Goal: Transaction & Acquisition: Book appointment/travel/reservation

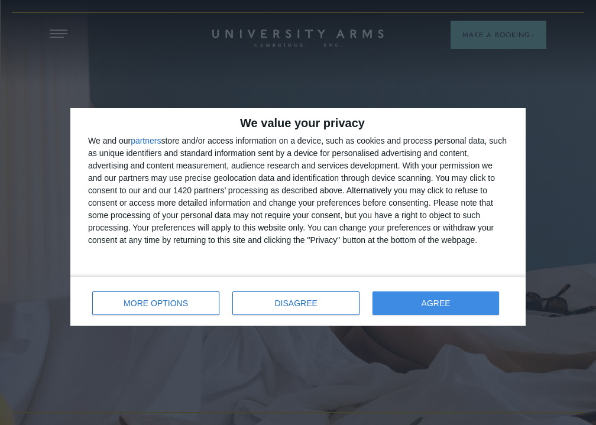
click at [452, 310] on button "AGREE" at bounding box center [436, 304] width 127 height 24
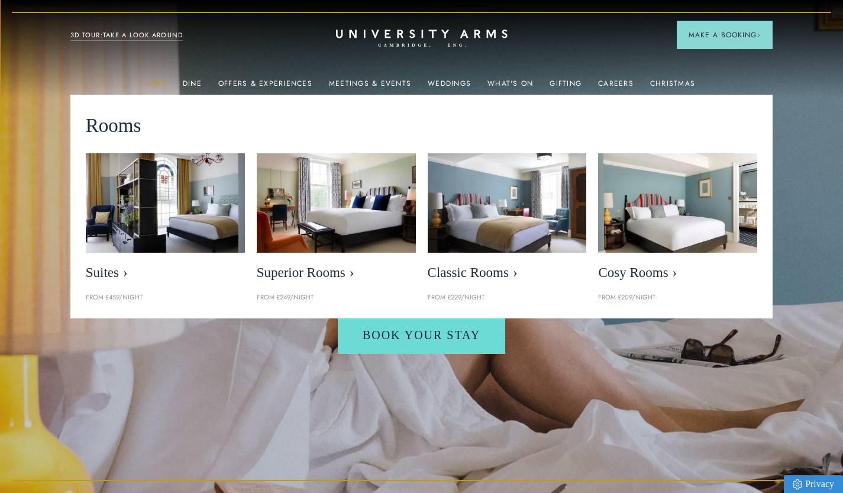
click at [166, 86] on link "Stay" at bounding box center [157, 86] width 18 height 15
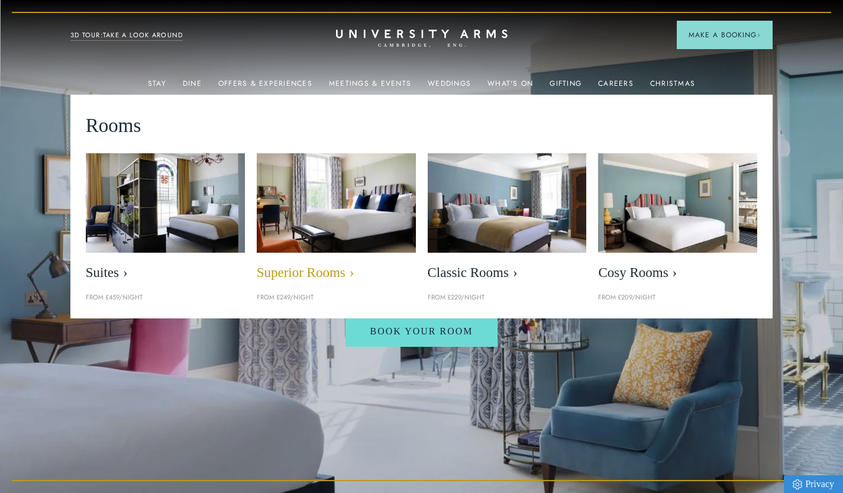
click at [318, 190] on img at bounding box center [335, 203] width 183 height 114
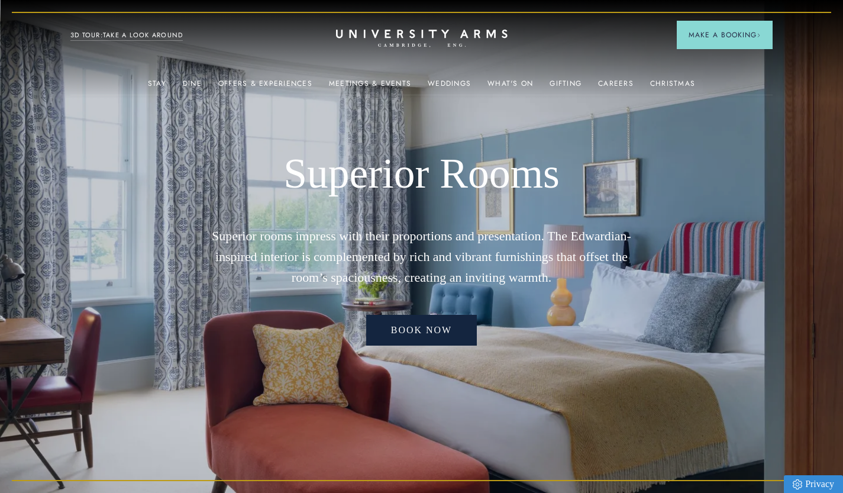
click at [443, 343] on link "Book now" at bounding box center [421, 330] width 111 height 31
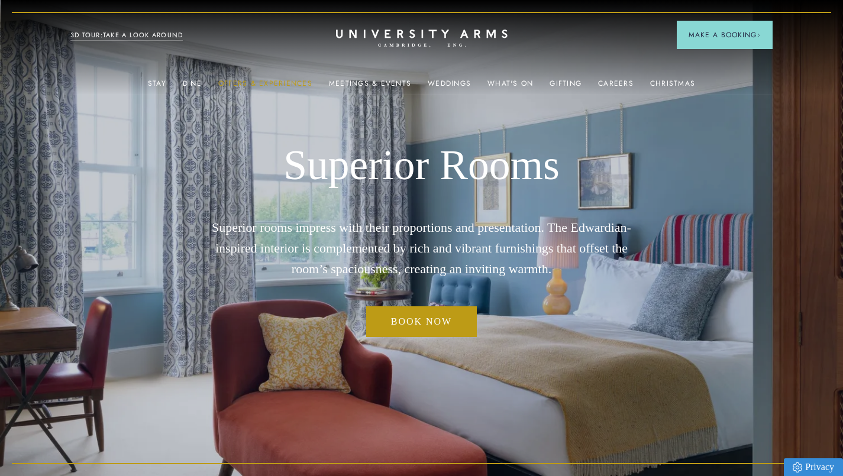
click at [262, 83] on link "Offers & Experiences" at bounding box center [265, 86] width 94 height 15
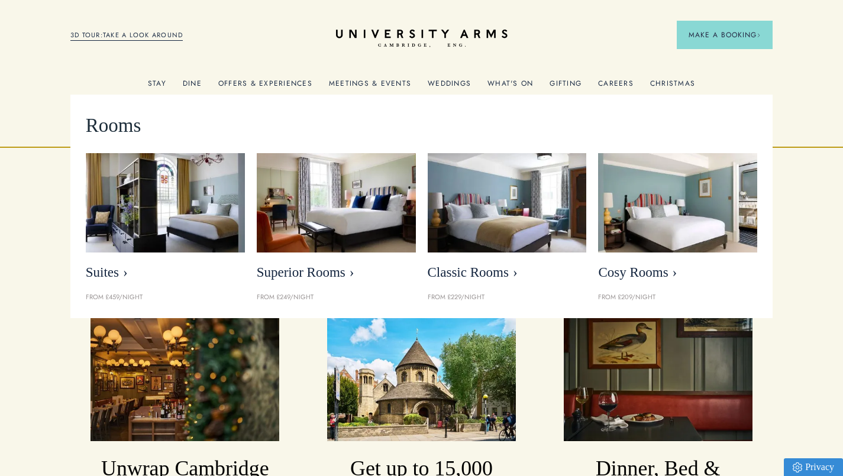
click at [157, 82] on link "Stay" at bounding box center [157, 86] width 18 height 15
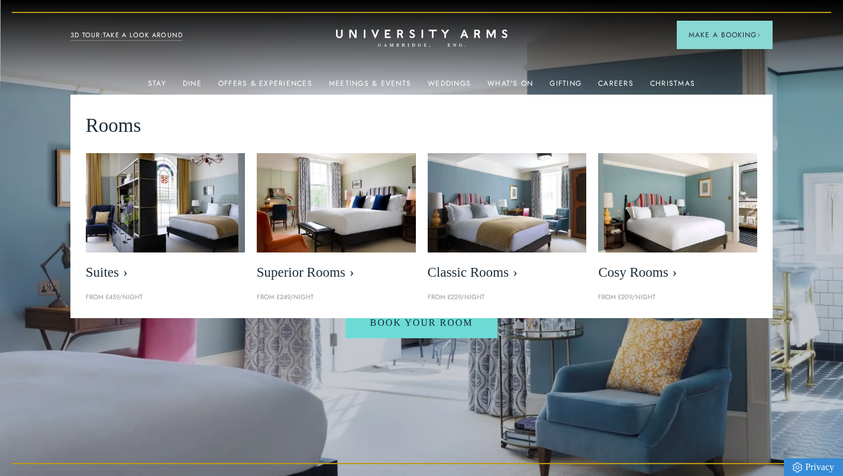
click at [581, 369] on div "Luxury Accommodation in [GEOGRAPHIC_DATA] Wake up in a room with a view Book Yo…" at bounding box center [422, 238] width 422 height 476
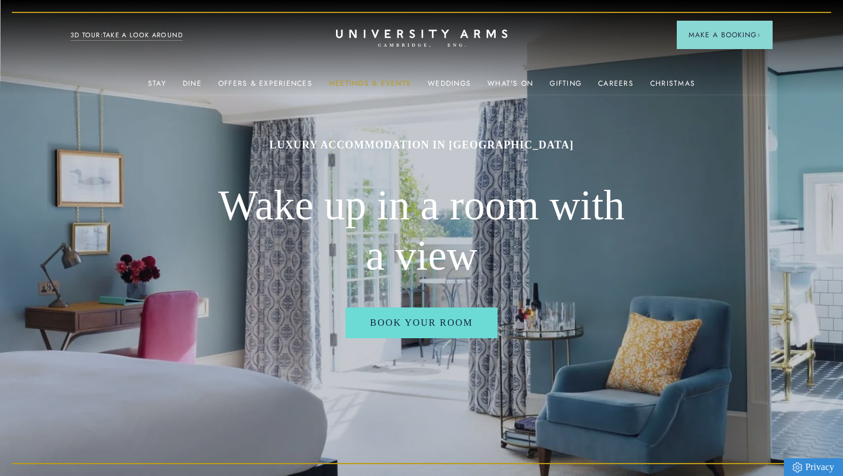
click at [356, 82] on link "Meetings & Events" at bounding box center [370, 86] width 82 height 15
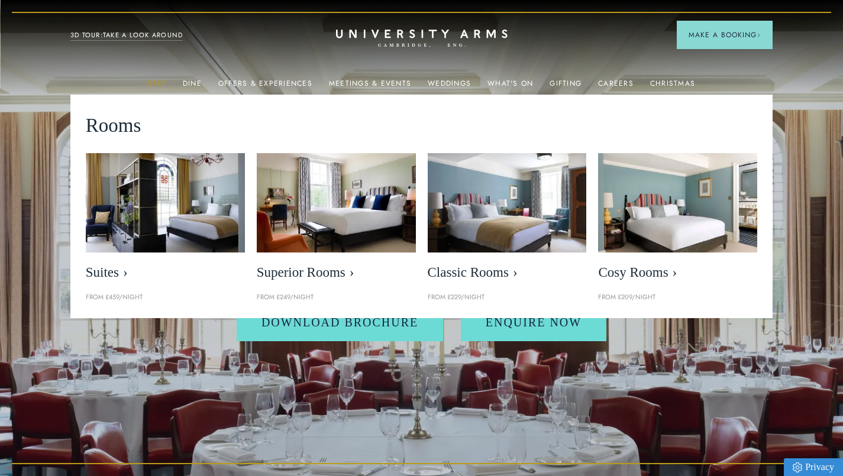
click at [156, 81] on link "Stay" at bounding box center [157, 86] width 18 height 15
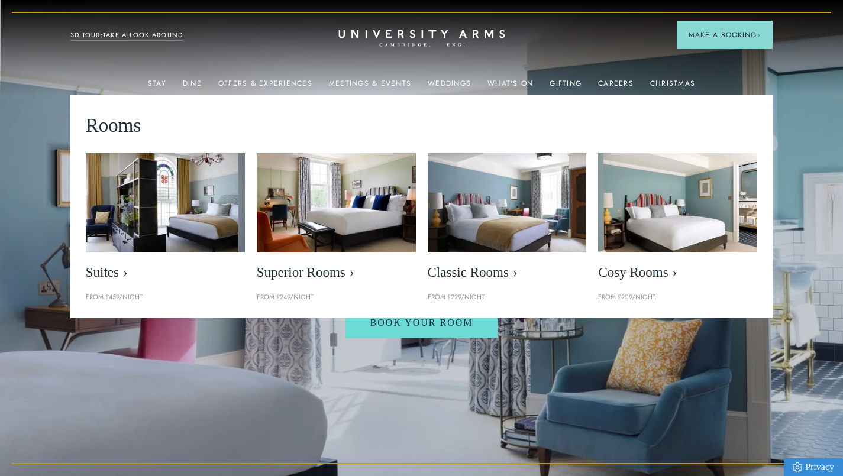
click at [397, 30] on link "CAMBRIDGE’S LEADING LUXURY HOTEL SINCE [DATE]" at bounding box center [422, 39] width 172 height 18
